Goal: Navigation & Orientation: Find specific page/section

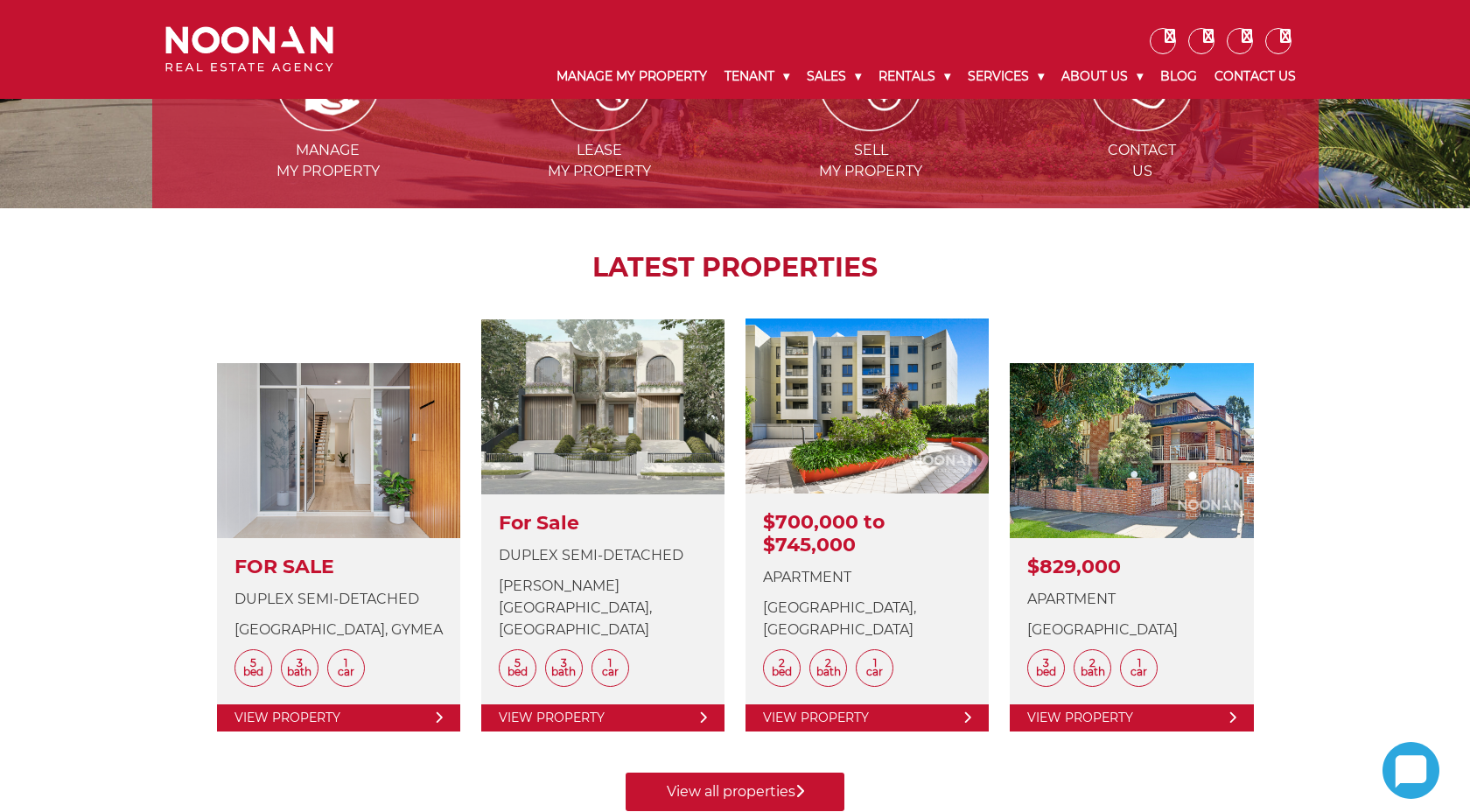
scroll to position [477, 0]
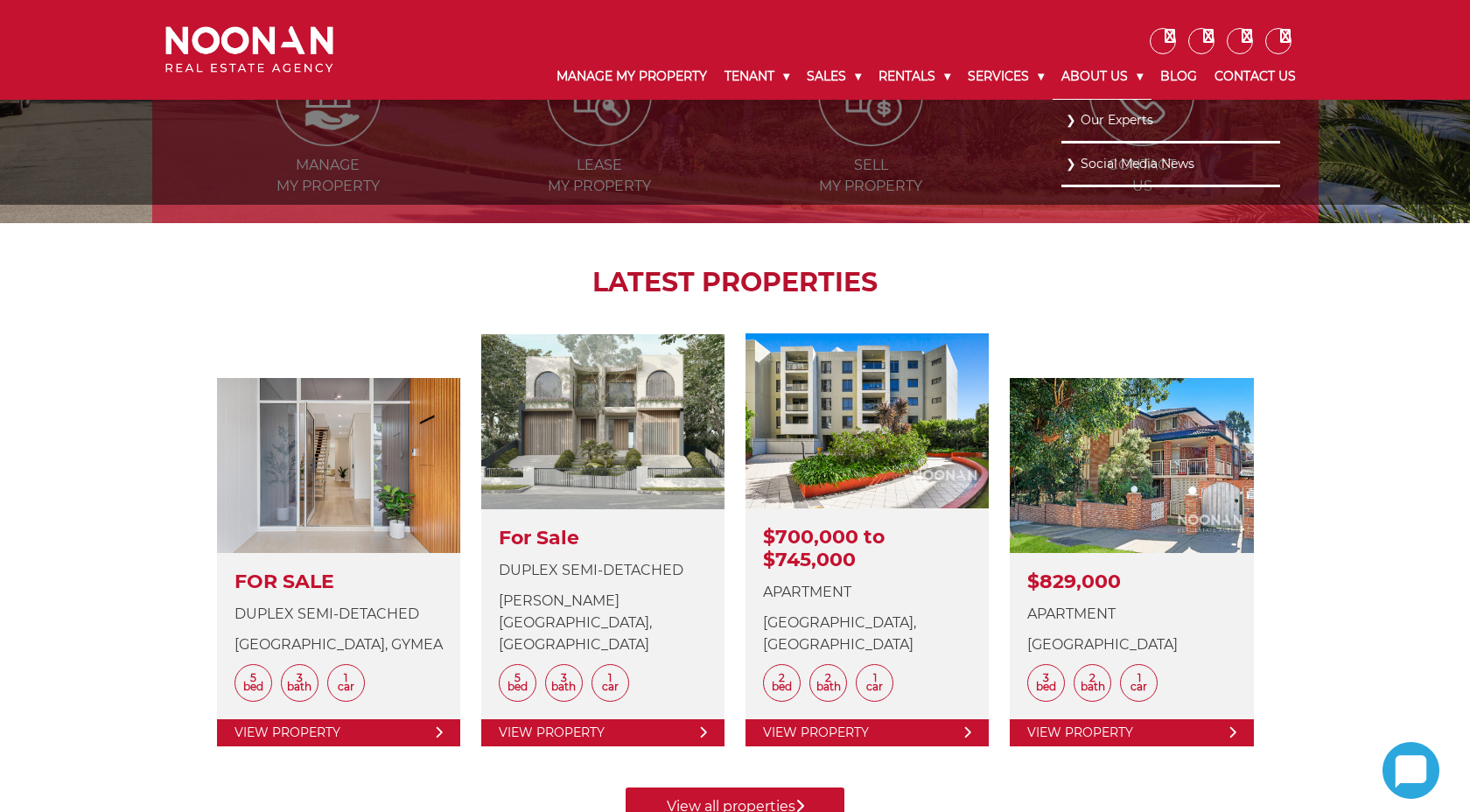
click at [1094, 79] on link "About Us" at bounding box center [1102, 77] width 99 height 46
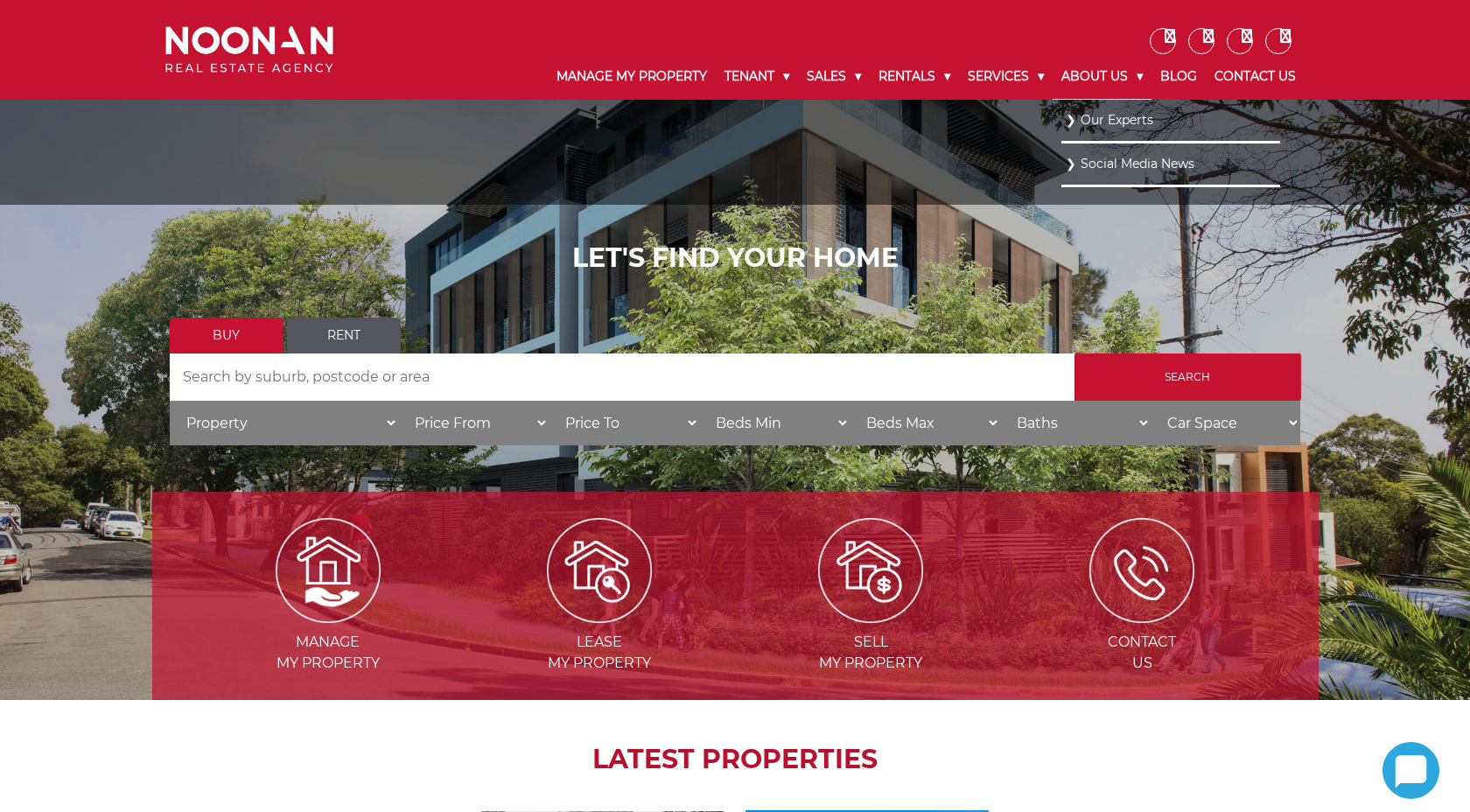
click at [1094, 79] on link "About Us" at bounding box center [1102, 77] width 99 height 46
click at [1107, 74] on link "About Us" at bounding box center [1102, 77] width 99 height 46
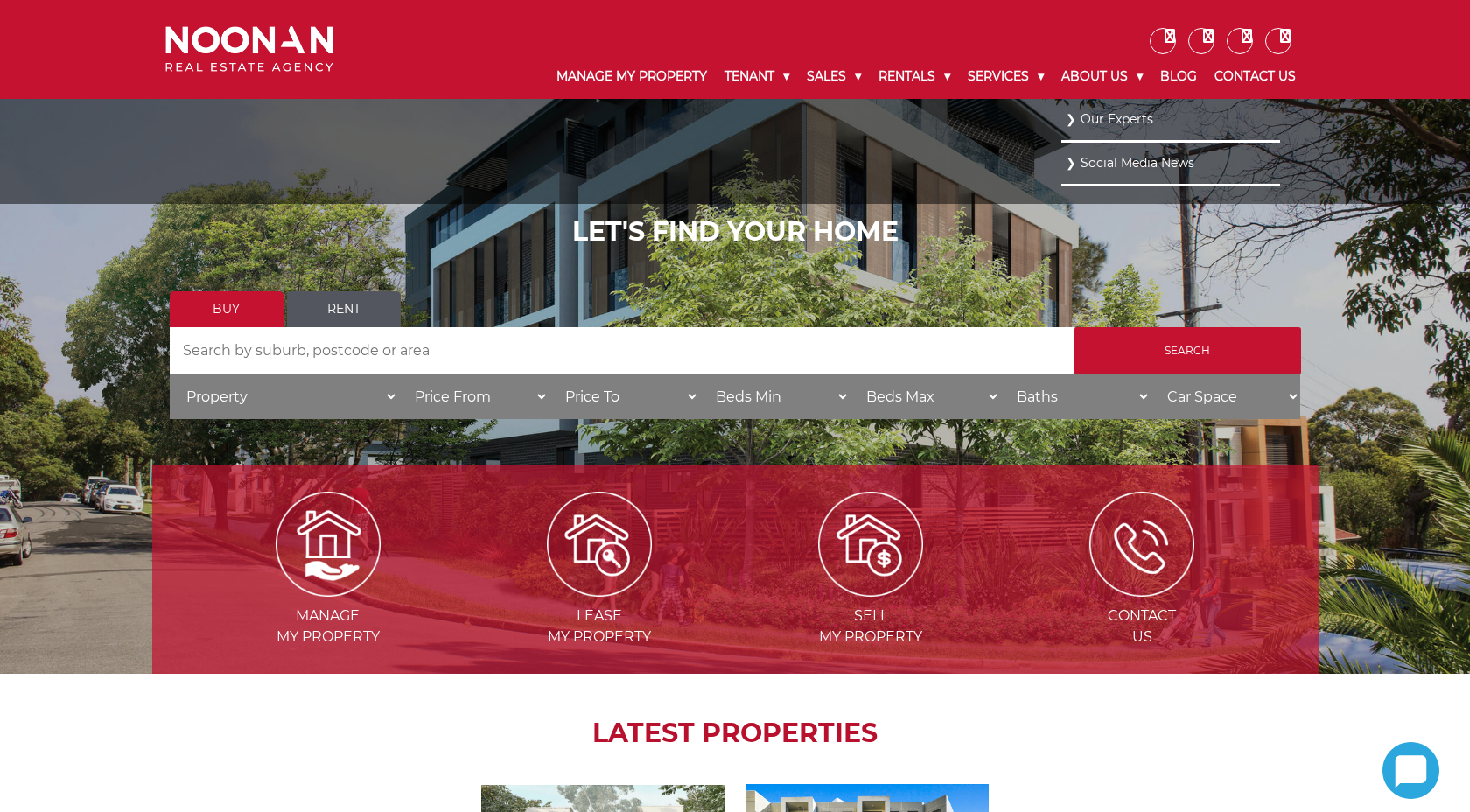
click at [1119, 122] on link "Our Experts" at bounding box center [1171, 119] width 210 height 23
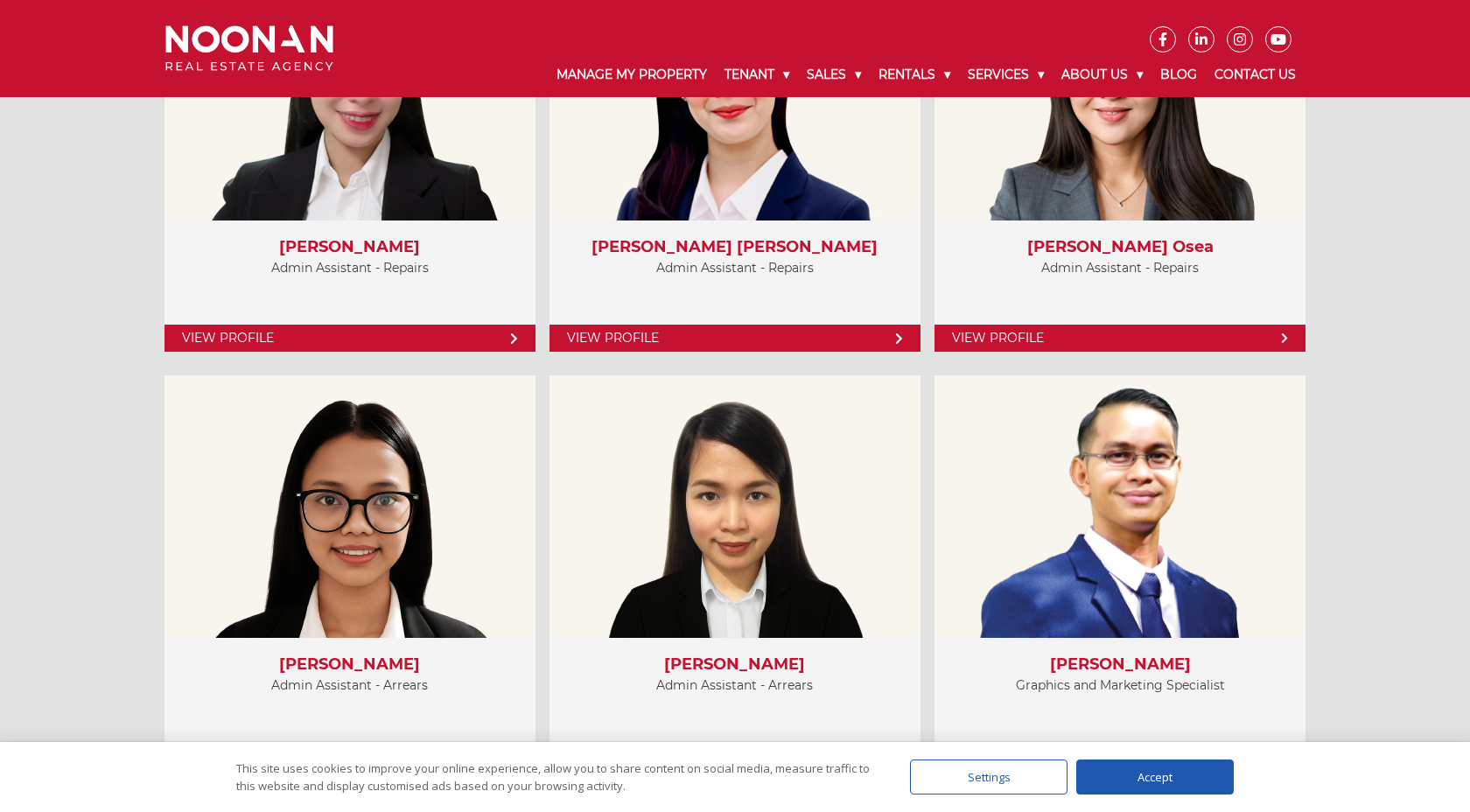
scroll to position [6635, 0]
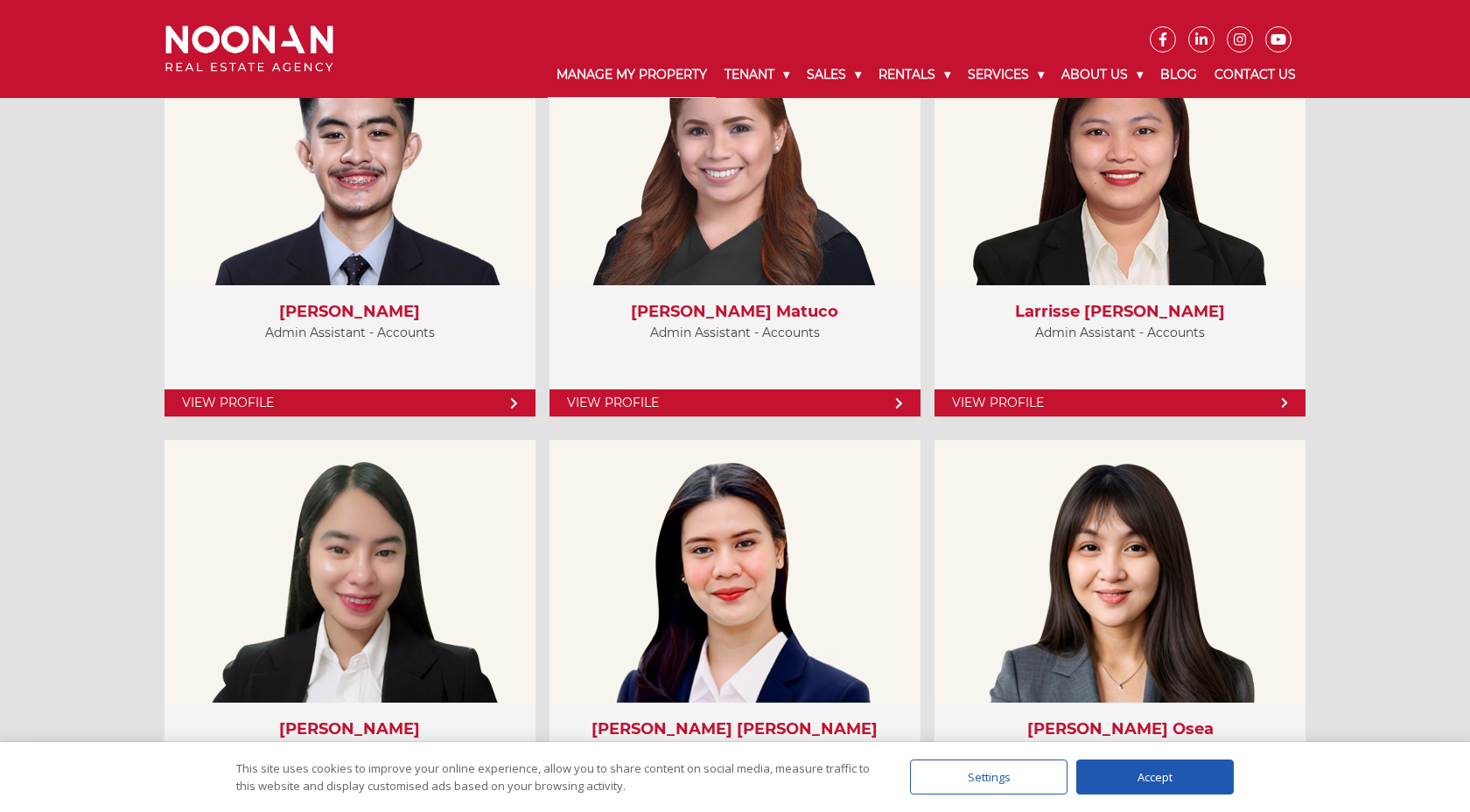
click at [651, 80] on link "Manage My Property" at bounding box center [632, 75] width 168 height 46
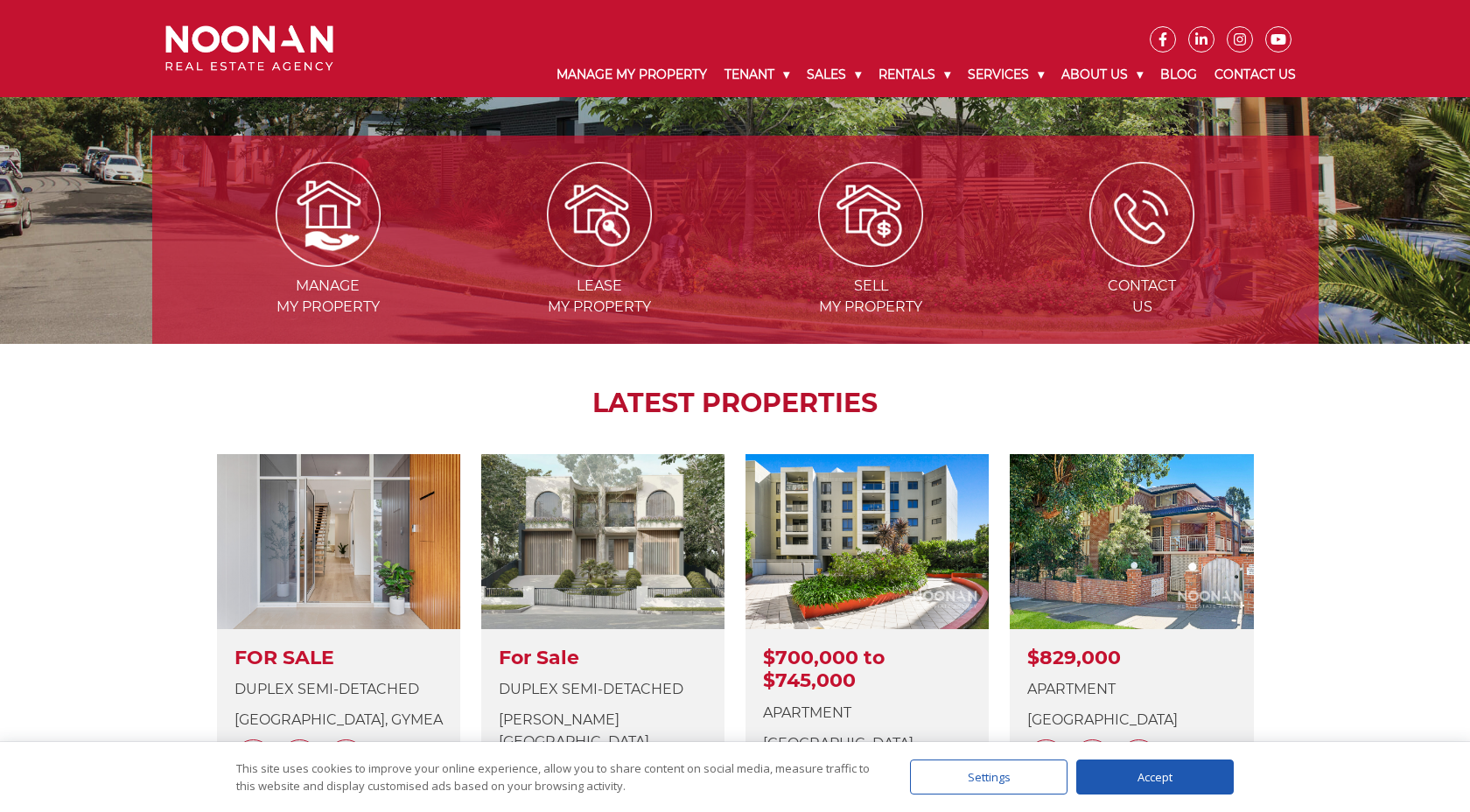
scroll to position [356, 0]
